Goal: Information Seeking & Learning: Find specific page/section

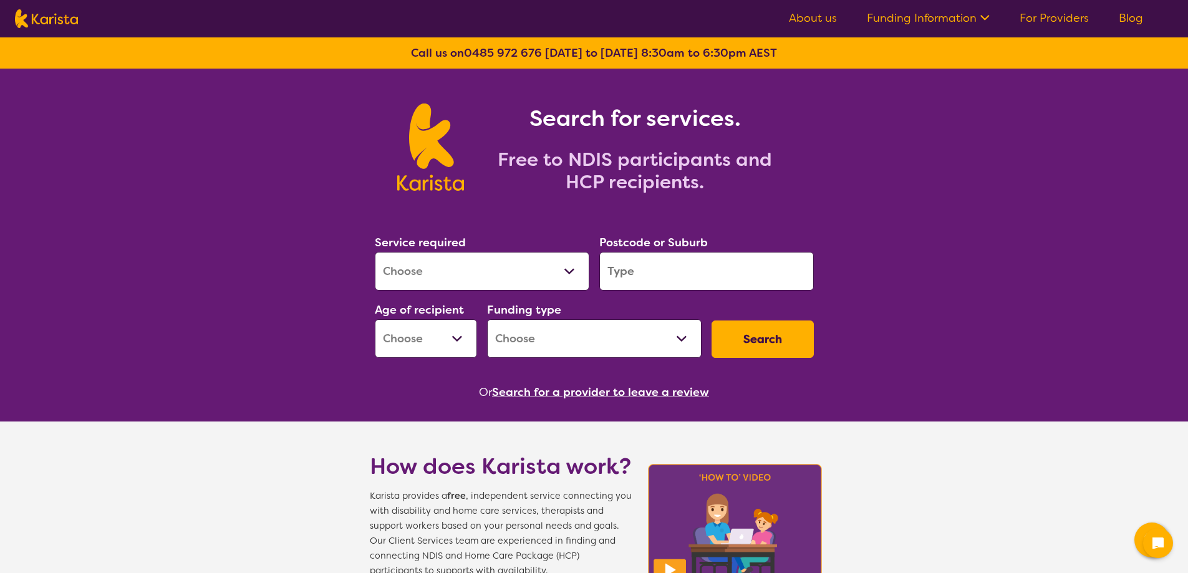
click at [570, 271] on select "Allied Health Assistant Assessment ([MEDICAL_DATA] or [MEDICAL_DATA]) Behaviour…" at bounding box center [482, 271] width 215 height 39
select select "[MEDICAL_DATA]"
click at [375, 252] on select "Allied Health Assistant Assessment ([MEDICAL_DATA] or [MEDICAL_DATA]) Behaviour…" at bounding box center [482, 271] width 215 height 39
click at [657, 281] on input "search" at bounding box center [707, 271] width 215 height 39
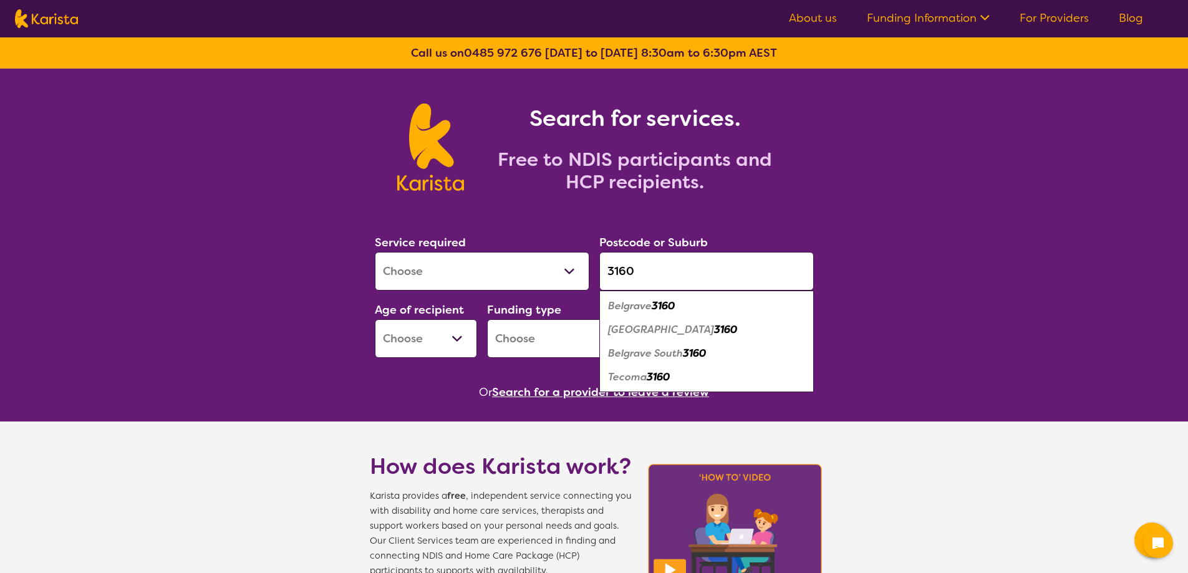
type input "3160"
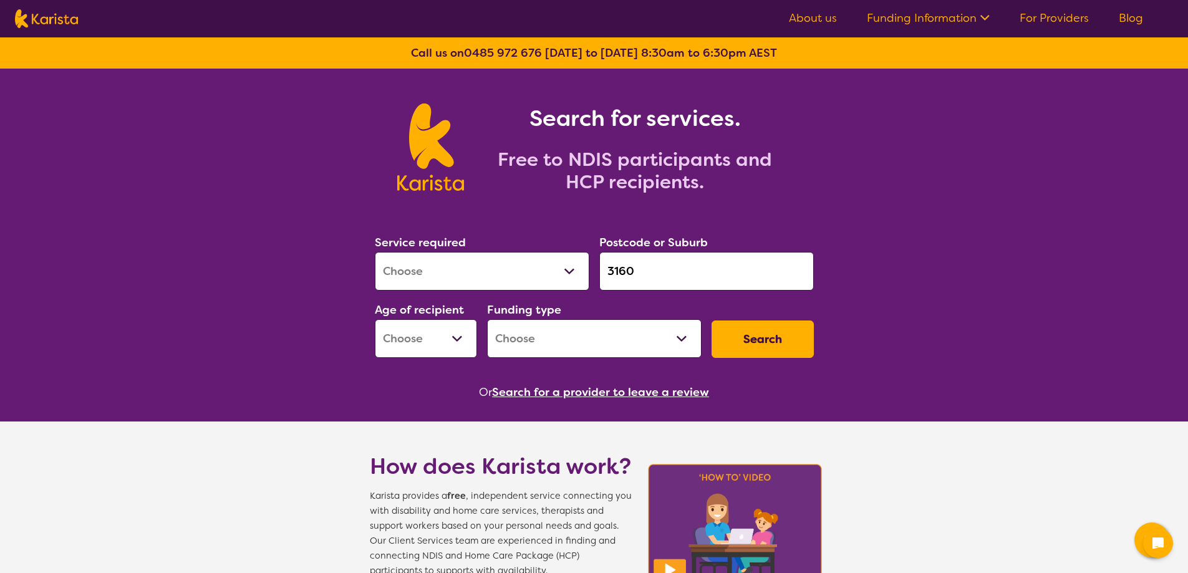
click at [451, 352] on select "Early Childhood - 0 to 9 Child - 10 to 11 Adolescent - 12 to 17 Adult - 18 to 6…" at bounding box center [426, 338] width 102 height 39
select select "AG"
click at [375, 319] on select "Early Childhood - 0 to 9 Child - 10 to 11 Adolescent - 12 to 17 Adult - 18 to 6…" at bounding box center [426, 338] width 102 height 39
click at [538, 344] on select "Home Care Package (HCP) National Disability Insurance Scheme (NDIS) I don't know" at bounding box center [594, 338] width 215 height 39
select select "HCP"
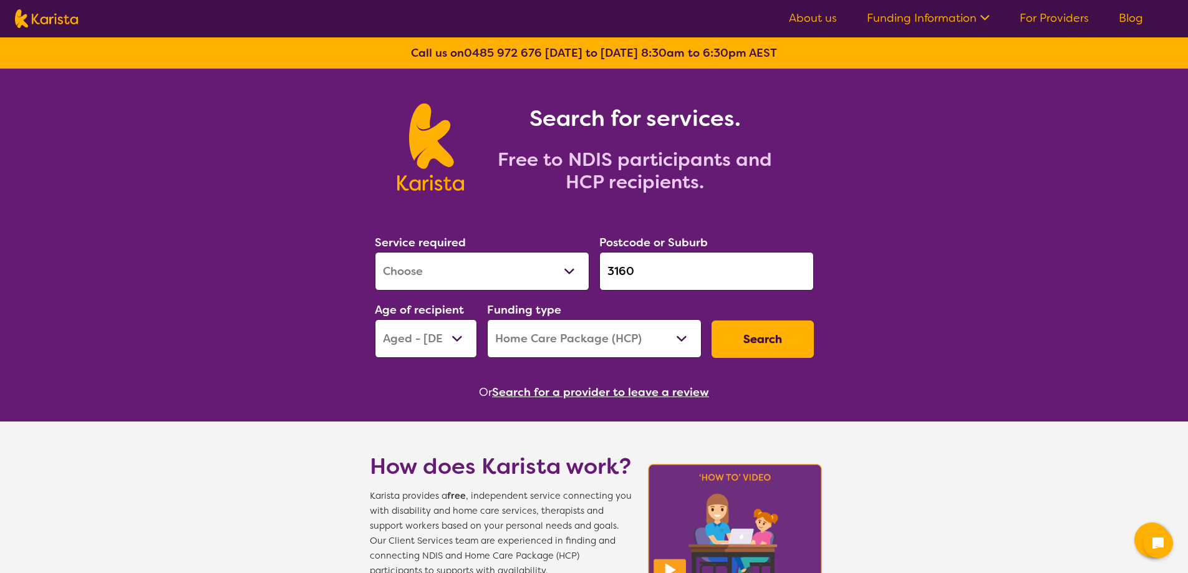
click at [487, 319] on select "Home Care Package (HCP) National Disability Insurance Scheme (NDIS) I don't know" at bounding box center [594, 338] width 215 height 39
click at [749, 334] on button "Search" at bounding box center [763, 339] width 102 height 37
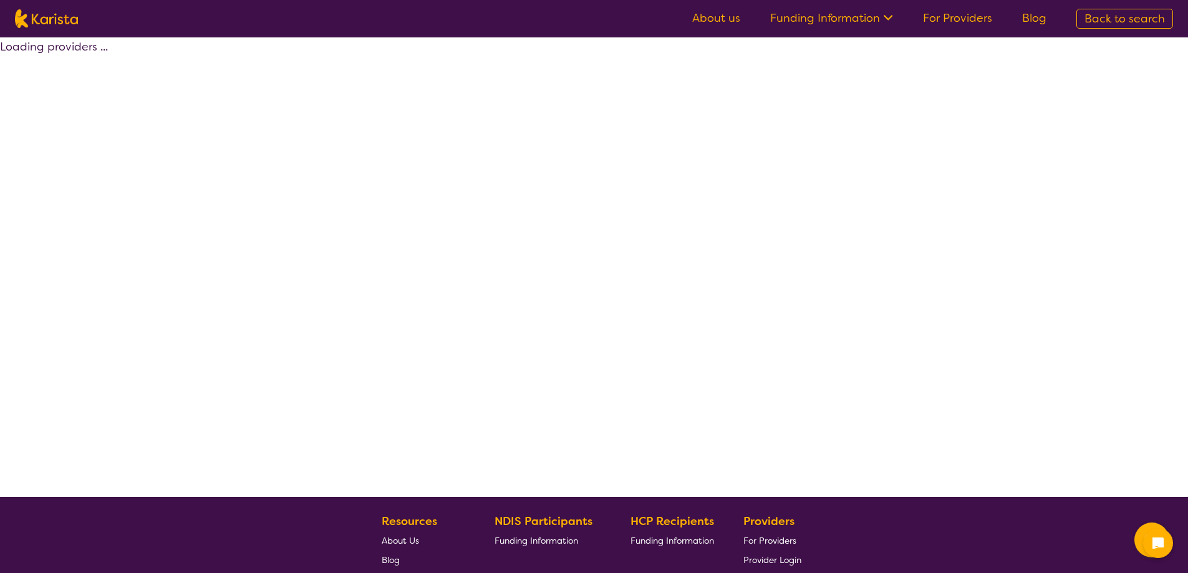
select select "[MEDICAL_DATA]"
select select "AG"
select select "HCP"
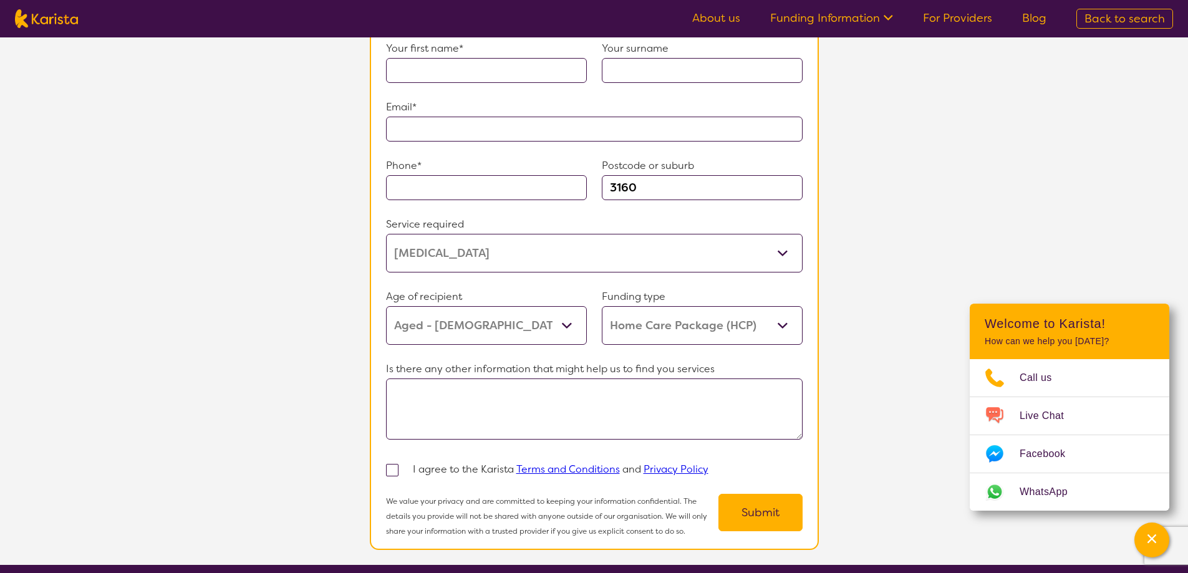
scroll to position [998, 0]
